Goal: Find specific page/section: Find specific page/section

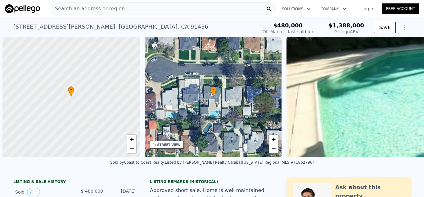
scroll to position [0, 2]
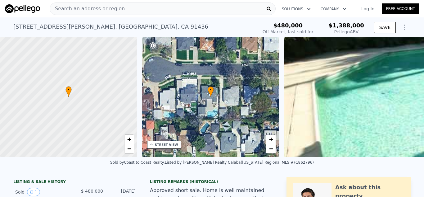
click at [94, 11] on span "Search an address or region" at bounding box center [87, 8] width 75 height 7
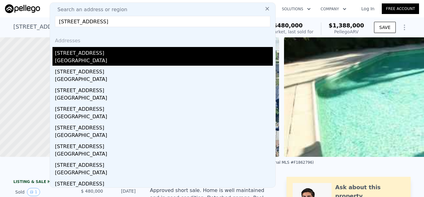
type input "[STREET_ADDRESS]"
click at [138, 59] on div "[GEOGRAPHIC_DATA]" at bounding box center [164, 61] width 218 height 9
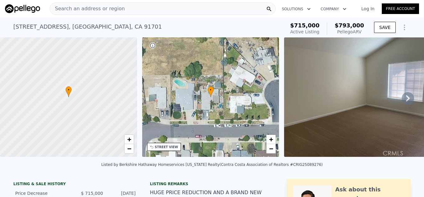
click at [151, 7] on div "Search an address or region" at bounding box center [163, 8] width 226 height 12
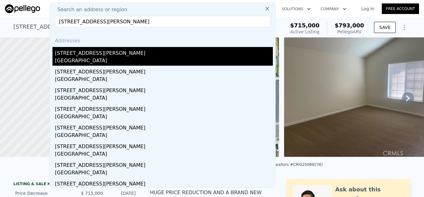
type input "[STREET_ADDRESS][PERSON_NAME]"
click at [108, 55] on div "[STREET_ADDRESS][PERSON_NAME]" at bounding box center [164, 52] width 218 height 10
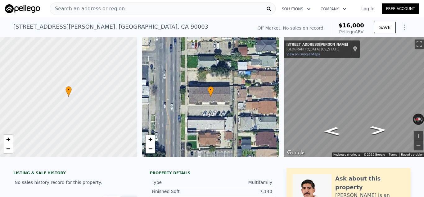
click at [189, 11] on div "Search an address or region" at bounding box center [163, 8] width 226 height 12
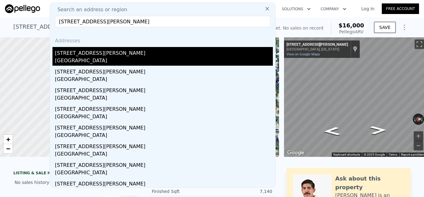
type input "[STREET_ADDRESS][PERSON_NAME]"
click at [125, 53] on div "[STREET_ADDRESS][PERSON_NAME]" at bounding box center [164, 52] width 218 height 10
